Goal: Find specific page/section: Find specific page/section

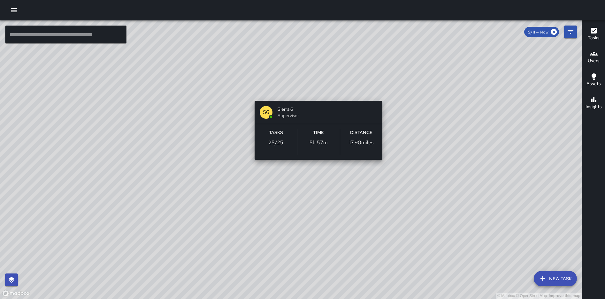
click at [315, 93] on div "© Mapbox © OpenStreetMap Improve this map S6 Sierra 6 Supervisor Tasks 25 / 25 …" at bounding box center [291, 159] width 582 height 279
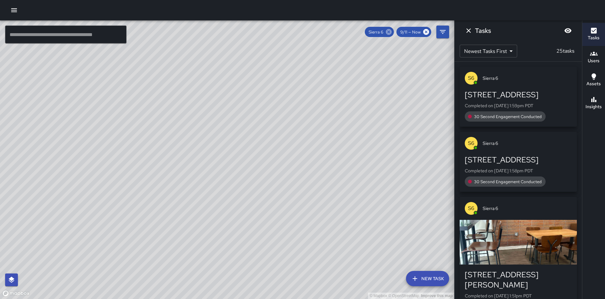
click at [389, 32] on icon at bounding box center [388, 31] width 7 height 7
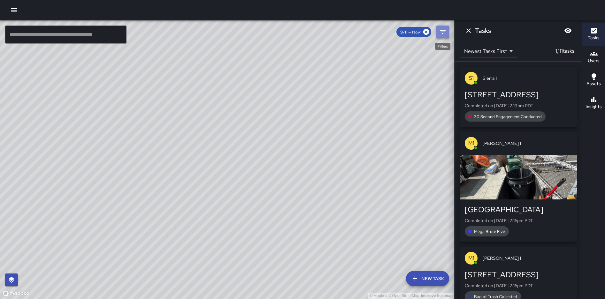
click at [439, 34] on icon "Filters" at bounding box center [443, 32] width 8 height 8
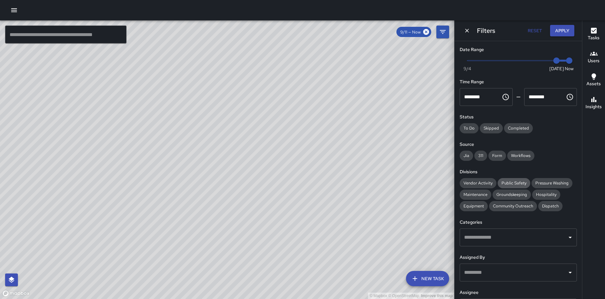
click at [510, 184] on span "Public Safety" at bounding box center [513, 182] width 33 height 5
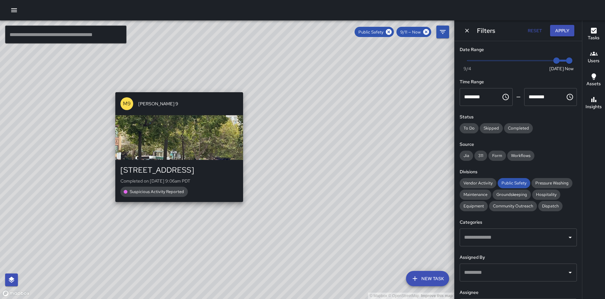
click at [176, 206] on div "© Mapbox © OpenStreetMap Improve this map M9 [PERSON_NAME] 9 801 Broadway Compl…" at bounding box center [227, 159] width 454 height 279
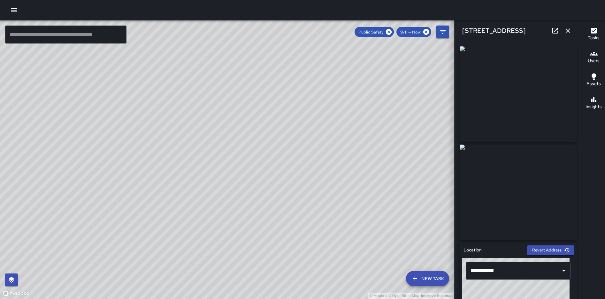
click at [210, 177] on div "© Mapbox © OpenStreetMap Improve this map [STREET_ADDRESS] Completed on [DATE] …" at bounding box center [227, 159] width 454 height 279
type input "**********"
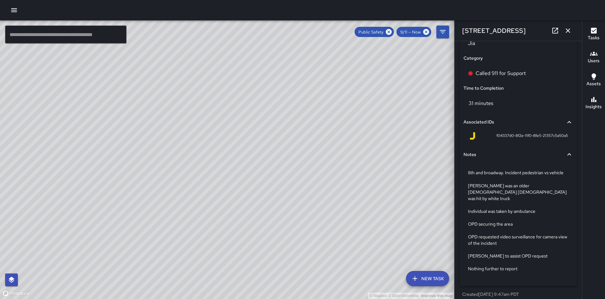
scroll to position [457, 0]
